Goal: Information Seeking & Learning: Compare options

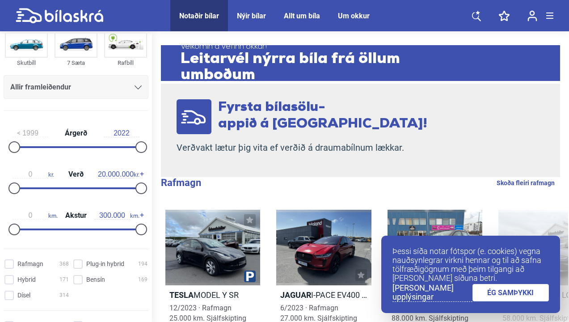
scroll to position [106, 0]
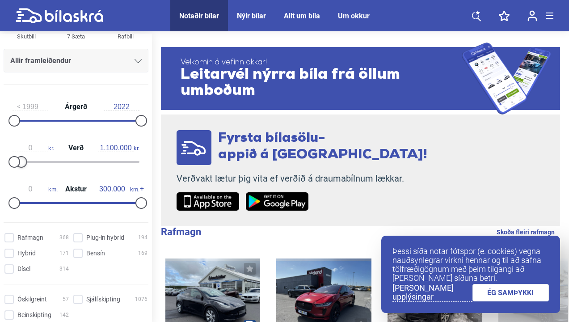
type input "1.000.000"
drag, startPoint x: 137, startPoint y: 167, endPoint x: 19, endPoint y: 170, distance: 117.6
click at [19, 170] on div "0 kr. Verð 1.000.000 kr." at bounding box center [76, 153] width 145 height 41
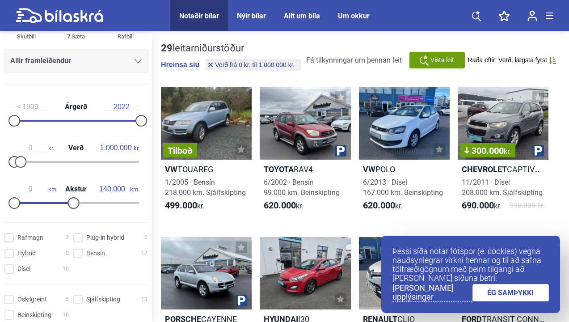
type input "150.000"
drag, startPoint x: 139, startPoint y: 202, endPoint x: 79, endPoint y: 205, distance: 60.4
click at [79, 205] on div at bounding box center [78, 203] width 12 height 12
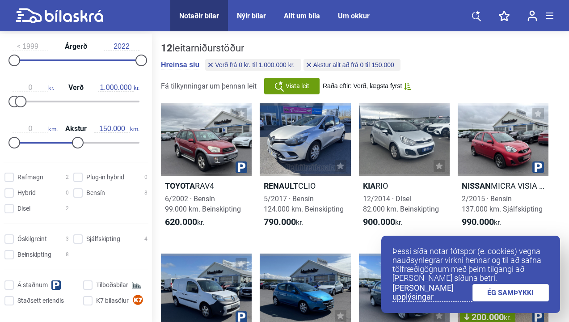
scroll to position [167, 0]
click at [77, 245] on div "Óskilgreint 3 Sjálfskipting 4 Beinskipting 8 Á staðnum Tilboðsbílar Staðsett er…" at bounding box center [76, 276] width 152 height 92
click at [77, 241] on input "Sjálfskipting 4" at bounding box center [112, 238] width 74 height 9
checkbox input "true"
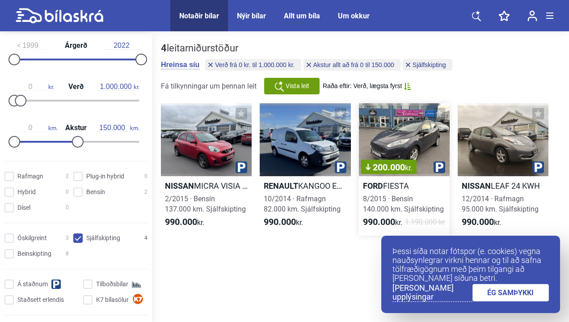
click at [376, 127] on div "200.000 kr." at bounding box center [404, 139] width 91 height 73
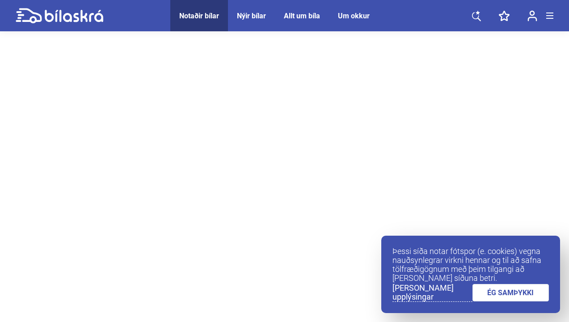
click at [493, 292] on link "ÉG SAMÞYKKI" at bounding box center [511, 292] width 77 height 17
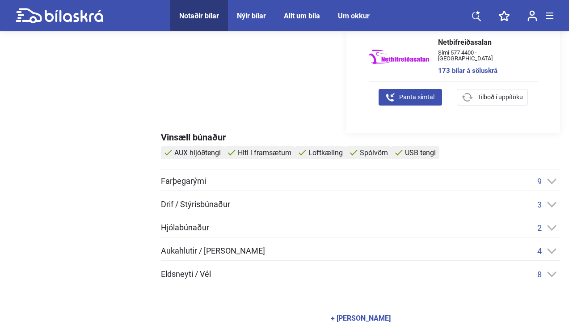
scroll to position [316, 0]
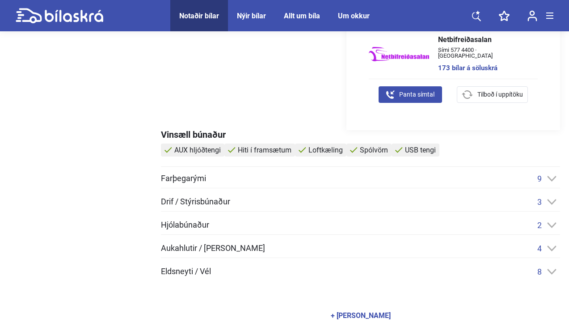
click at [378, 206] on div "Drif / Stýrisbúnaður 3" at bounding box center [360, 201] width 399 height 9
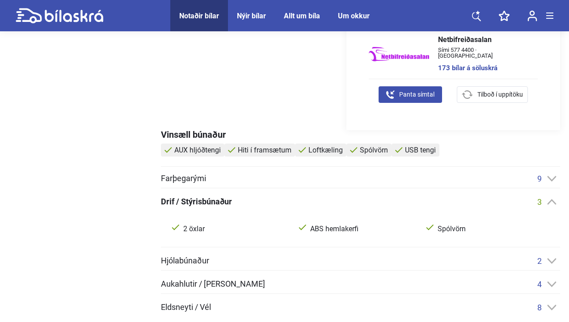
click at [380, 202] on div "Drif / Stýrisbúnaður 3" at bounding box center [360, 201] width 399 height 9
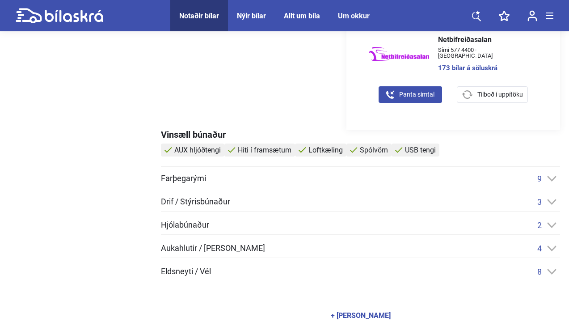
click at [297, 230] on div "Hjólabúnaður 2 4 Sumardekk Álfelgur" at bounding box center [360, 227] width 399 height 14
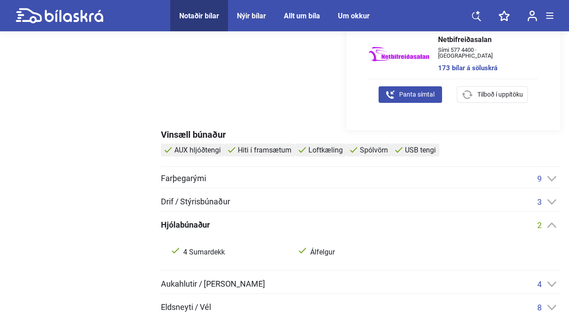
click at [297, 224] on div "Hjólabúnaður 2" at bounding box center [360, 224] width 399 height 9
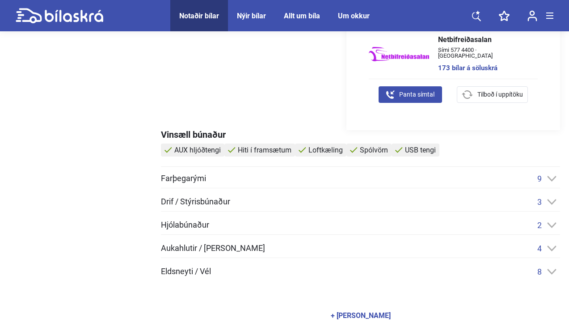
click at [279, 251] on div "Aukahlutir / [PERSON_NAME] 4" at bounding box center [360, 248] width 399 height 9
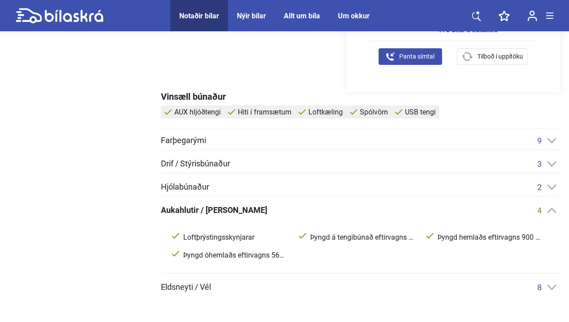
scroll to position [355, 0]
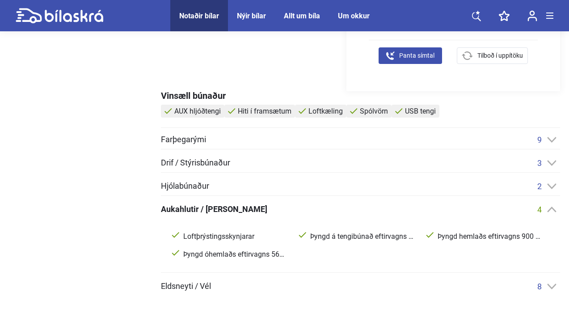
click at [255, 218] on div "Aukahlutir / Annar búnaður 4 Loftþrýstingsskynjarar Þyngd á tengibúnað eftirvag…" at bounding box center [360, 239] width 399 height 68
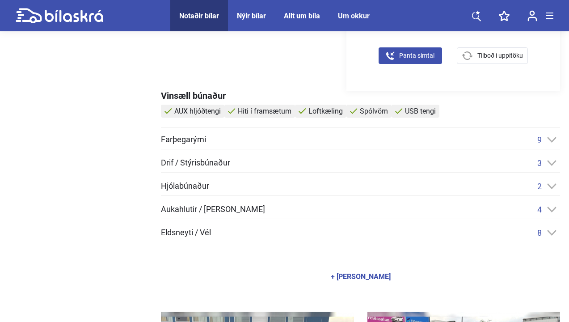
click at [248, 232] on div "Eldsneyti / Vél 8" at bounding box center [360, 232] width 399 height 9
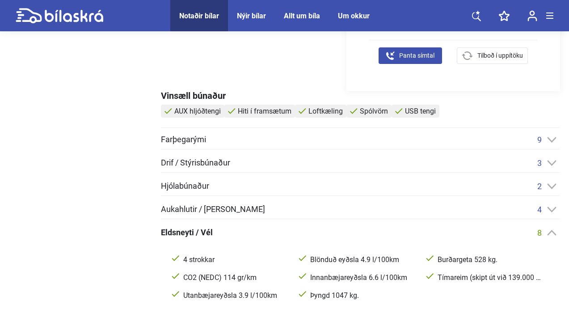
click at [248, 232] on div "Eldsneyti / Vél 8" at bounding box center [360, 232] width 399 height 9
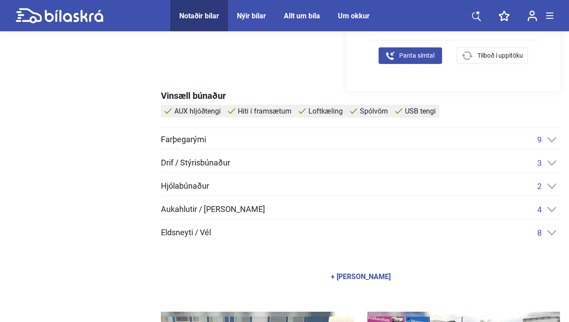
click at [248, 232] on div "Eldsneyti / Vél 8" at bounding box center [360, 232] width 399 height 9
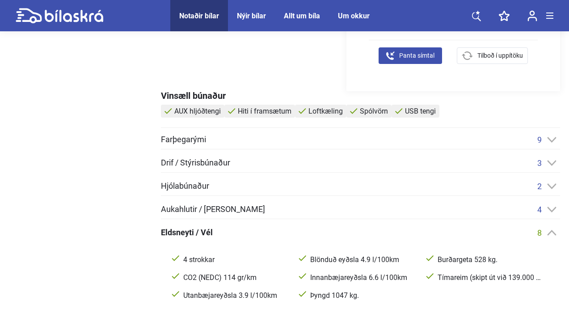
click at [248, 232] on div "Eldsneyti / Vél 8" at bounding box center [360, 232] width 399 height 9
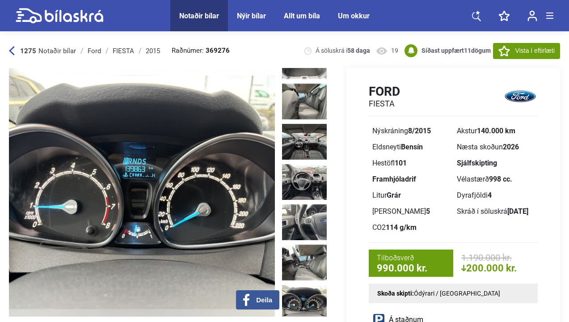
scroll to position [0, 0]
click at [504, 51] on icon at bounding box center [504, 51] width 12 height 11
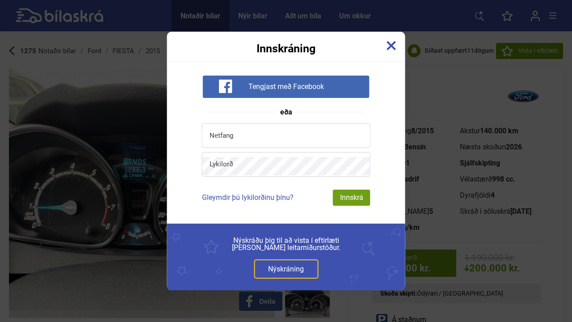
click at [395, 49] on img at bounding box center [392, 46] width 10 height 10
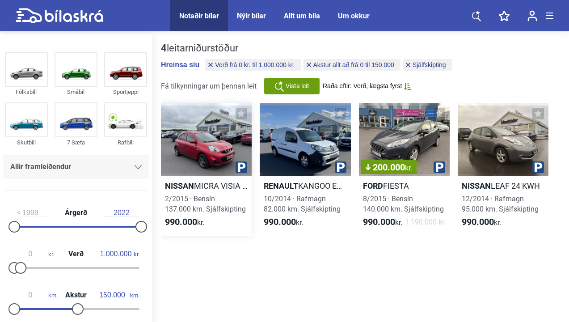
click at [206, 136] on div at bounding box center [206, 139] width 91 height 73
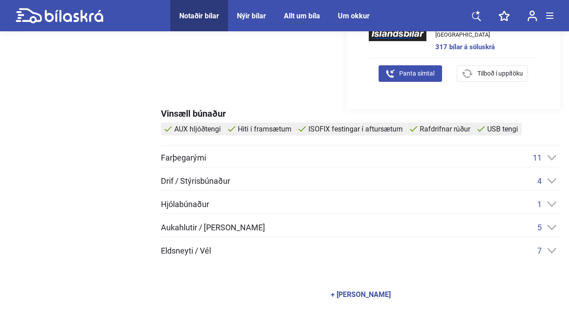
scroll to position [356, 0]
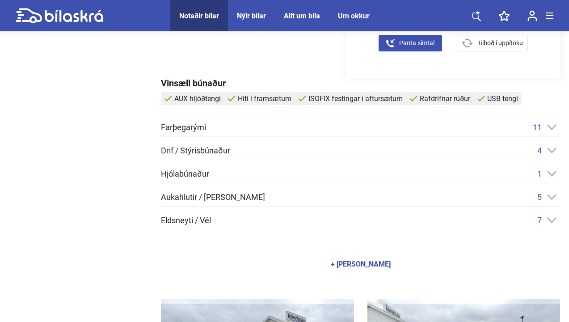
click at [199, 222] on span "Eldsneyti / Vél" at bounding box center [186, 220] width 50 height 8
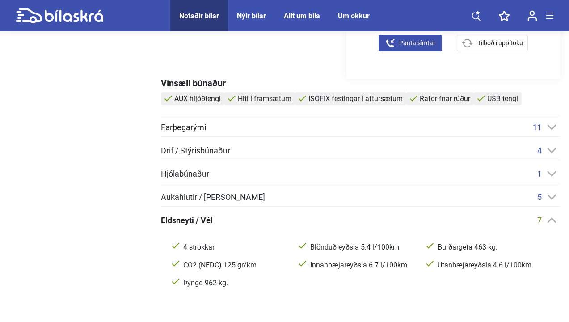
click at [199, 222] on span "Eldsneyti / Vél" at bounding box center [187, 220] width 52 height 8
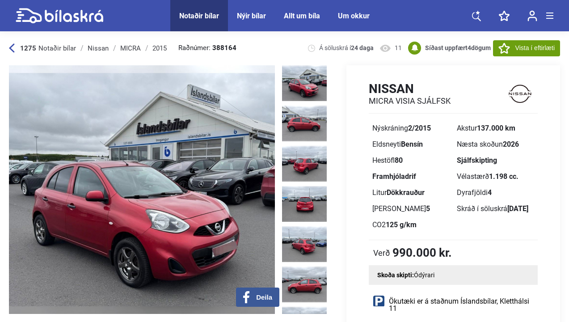
scroll to position [1, 0]
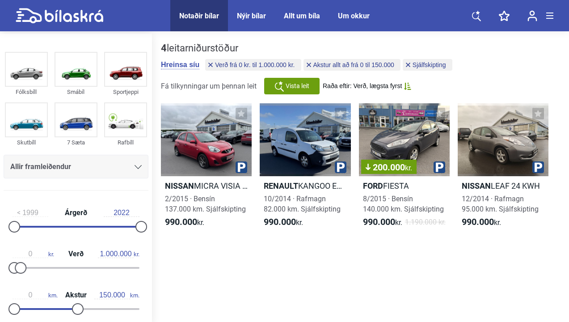
checkbox input "false"
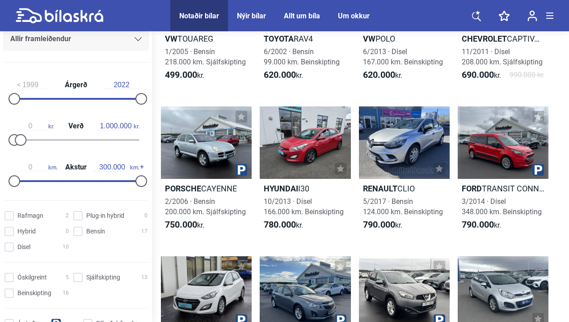
scroll to position [126, 0]
type input "150.000"
drag, startPoint x: 141, startPoint y: 180, endPoint x: 78, endPoint y: 181, distance: 63.0
click at [78, 181] on div at bounding box center [78, 181] width 12 height 12
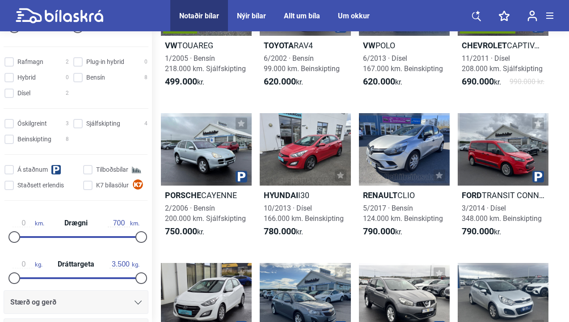
scroll to position [282, 0]
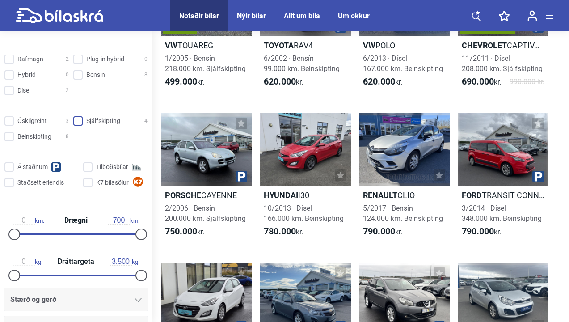
click at [84, 123] on input "Sjálfskipting 4" at bounding box center [112, 121] width 74 height 9
checkbox input "true"
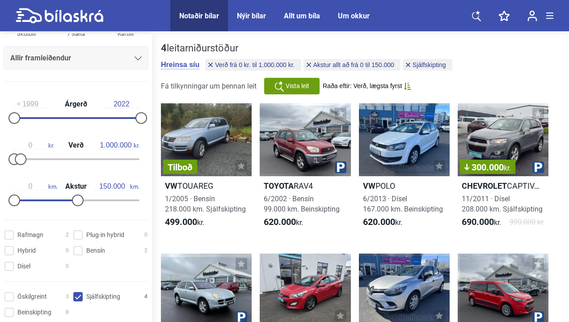
click at [290, 86] on span "Vista leit" at bounding box center [298, 85] width 24 height 9
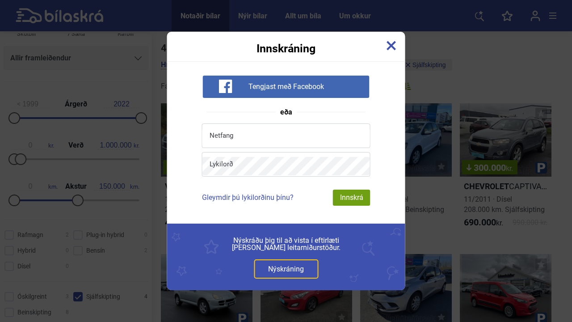
click at [387, 51] on link at bounding box center [392, 46] width 10 height 13
